Goal: Information Seeking & Learning: Find specific fact

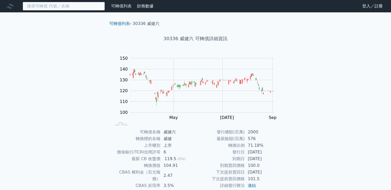
click at [67, 6] on input at bounding box center [64, 6] width 82 height 9
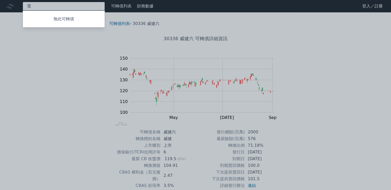
type input "寬"
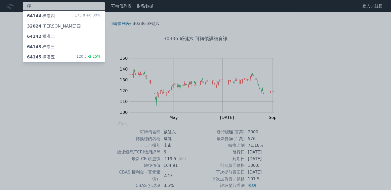
type input "樺"
click at [49, 15] on div "64144 樺漢四" at bounding box center [41, 16] width 28 height 6
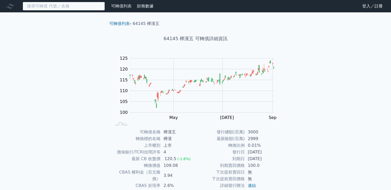
click at [61, 6] on input at bounding box center [64, 6] width 82 height 9
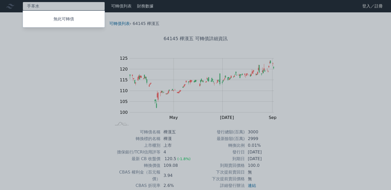
type input "技"
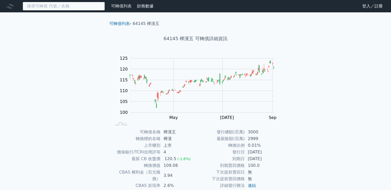
click at [57, 5] on input at bounding box center [64, 6] width 82 height 9
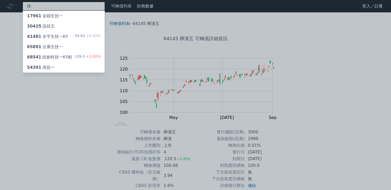
type input "技"
click at [57, 56] on div "68541 錼創科技一KY創" at bounding box center [49, 57] width 45 height 6
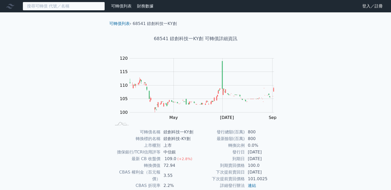
click at [74, 5] on input at bounding box center [64, 6] width 82 height 9
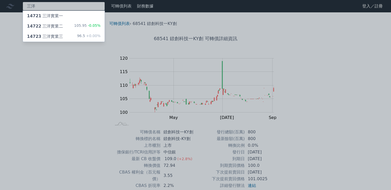
type input "三洋"
click at [41, 27] on div "14722 三洋實業二" at bounding box center [45, 26] width 36 height 6
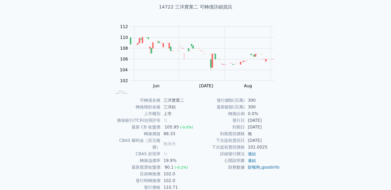
scroll to position [23, 0]
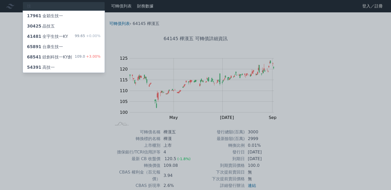
click at [5, 102] on div at bounding box center [195, 95] width 391 height 190
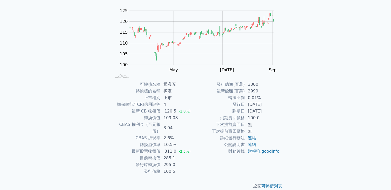
scroll to position [48, 0]
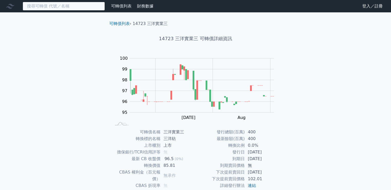
click at [58, 6] on input at bounding box center [64, 6] width 82 height 9
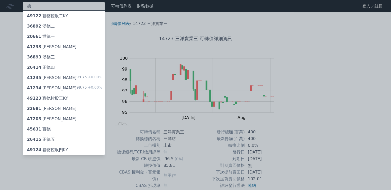
type input "德"
